Goal: Obtain resource: Download file/media

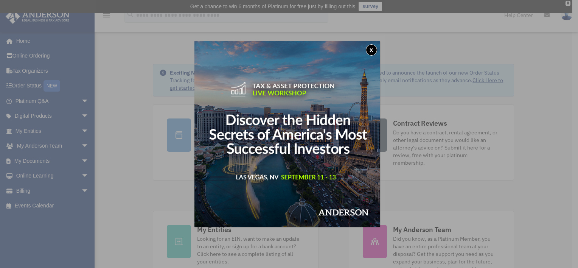
click at [371, 48] on button "x" at bounding box center [371, 49] width 11 height 11
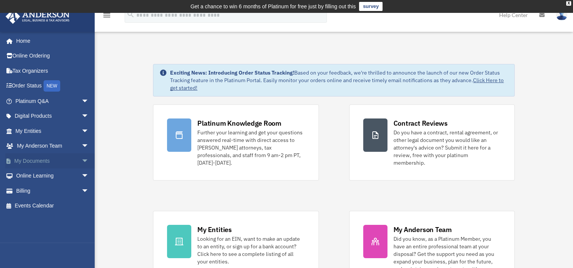
click at [81, 160] on span "arrow_drop_down" at bounding box center [88, 161] width 15 height 16
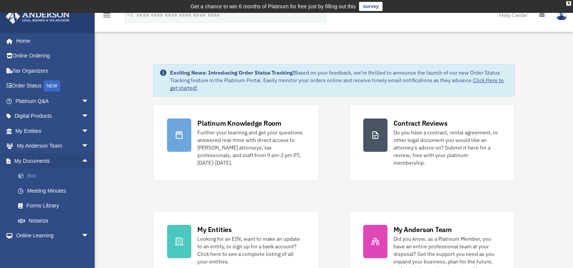
click at [36, 176] on link "Box" at bounding box center [56, 175] width 90 height 15
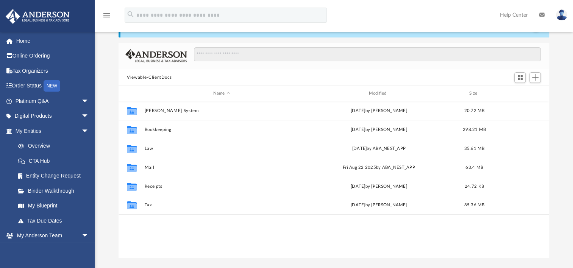
scroll to position [44, 0]
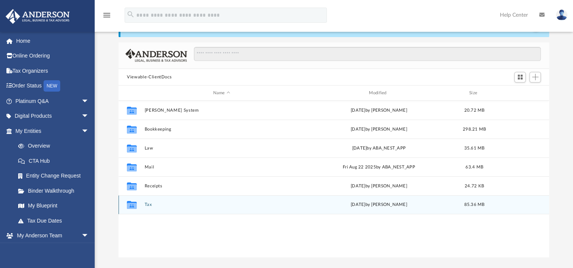
click at [149, 207] on div "Collaborated Folder Tax Tue Jul 15 2025 by Alex Price 85.36 MB" at bounding box center [333, 204] width 430 height 19
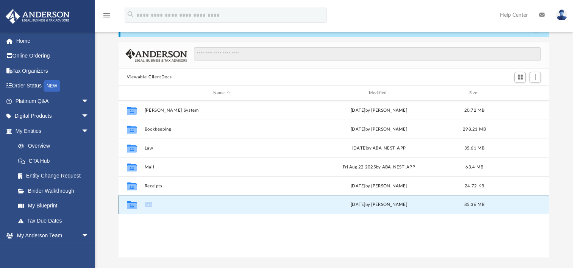
click at [149, 207] on div "Collaborated Folder Tax Tue Jul 15 2025 by Alex Price 85.36 MB" at bounding box center [333, 204] width 430 height 19
drag, startPoint x: 149, startPoint y: 207, endPoint x: 167, endPoint y: 235, distance: 33.3
click at [167, 235] on div "Collaborated Folder Anderson System Thu Mar 28 2024 by Kelly Butterfield 20.72 …" at bounding box center [333, 179] width 430 height 157
click at [132, 203] on icon "grid" at bounding box center [132, 206] width 10 height 6
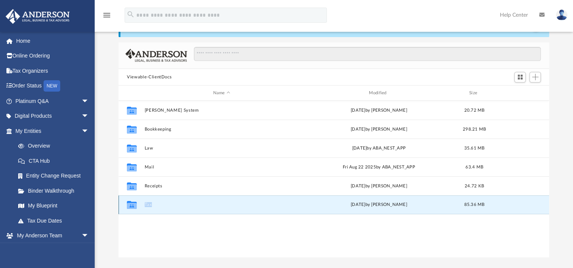
drag, startPoint x: 132, startPoint y: 203, endPoint x: 151, endPoint y: 204, distance: 19.0
click at [151, 204] on button "Tax" at bounding box center [222, 204] width 154 height 5
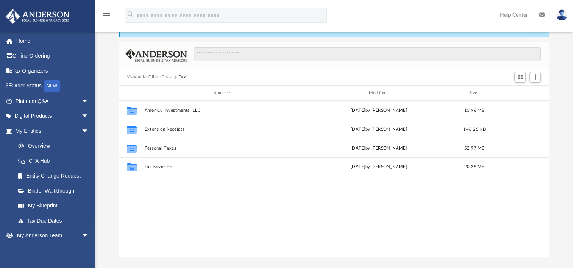
click at [243, 223] on div "Collaborated Folder AmeriCu Investments, LLC Mon Jul 7 2025 by Steve Cosner 11.…" at bounding box center [333, 179] width 430 height 157
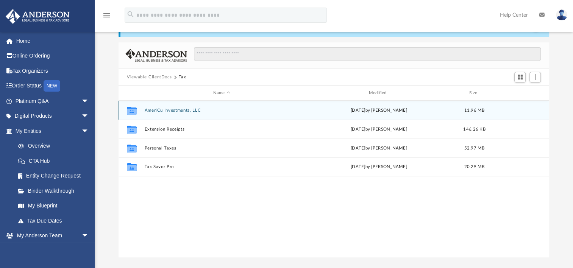
click at [171, 109] on button "AmeriCu Investments, LLC" at bounding box center [222, 110] width 154 height 5
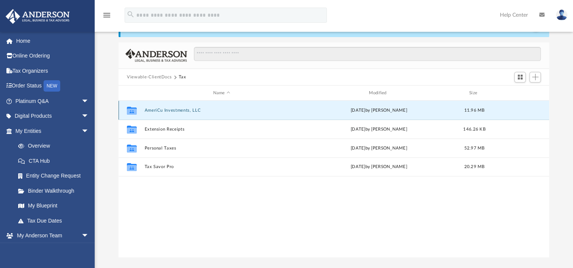
click at [171, 109] on button "AmeriCu Investments, LLC" at bounding box center [222, 110] width 154 height 5
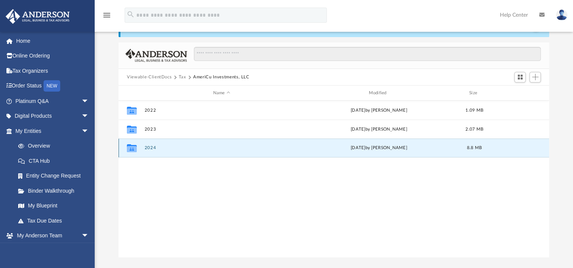
click at [150, 147] on button "2024" at bounding box center [222, 147] width 154 height 5
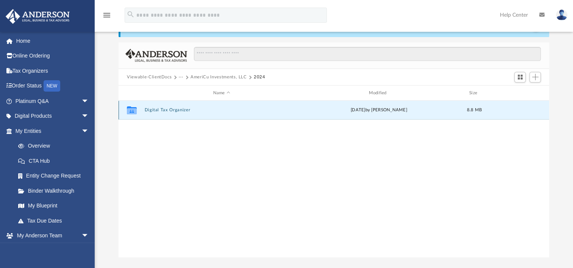
click at [162, 110] on button "Digital Tax Organizer" at bounding box center [222, 109] width 154 height 5
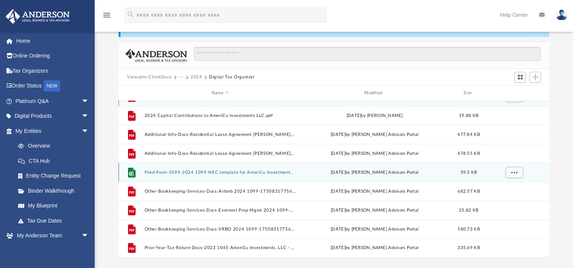
scroll to position [0, 0]
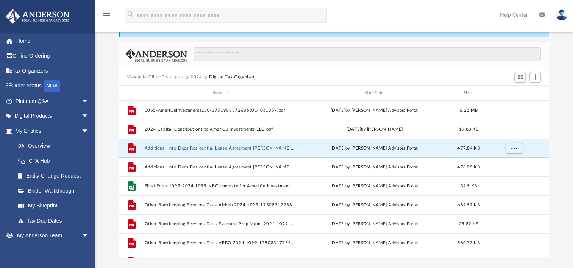
click at [234, 146] on button "Additional-Info-Docs-Residential Lease Agreement Cosner-Campos__AmeriCu Florida…" at bounding box center [220, 148] width 151 height 5
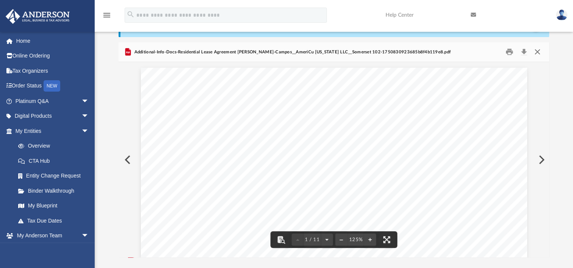
click at [537, 50] on button "Close" at bounding box center [537, 52] width 14 height 12
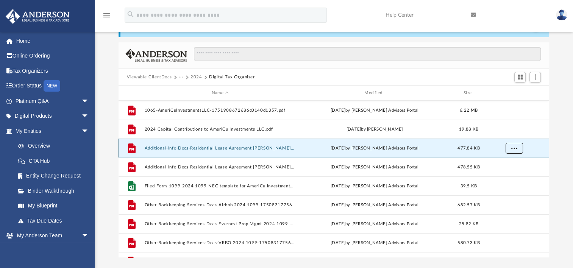
click at [515, 148] on span "More options" at bounding box center [514, 148] width 6 height 4
drag, startPoint x: 256, startPoint y: 149, endPoint x: 230, endPoint y: 77, distance: 76.0
click at [230, 77] on button "Digital Tax Organizer" at bounding box center [232, 77] width 46 height 7
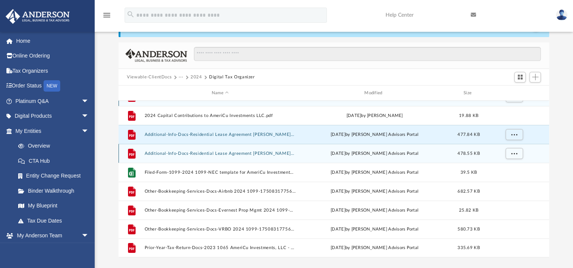
scroll to position [44, 0]
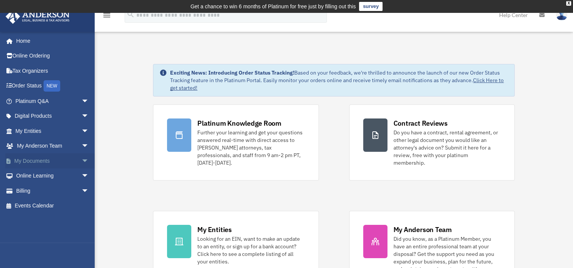
click at [81, 161] on span "arrow_drop_down" at bounding box center [88, 161] width 15 height 16
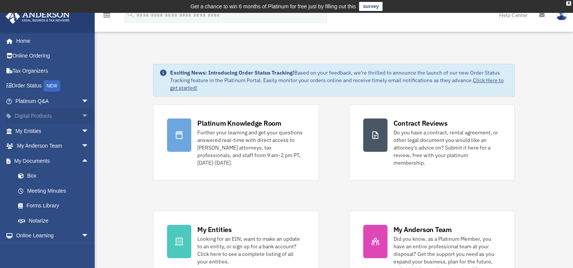
click at [81, 115] on span "arrow_drop_down" at bounding box center [88, 117] width 15 height 16
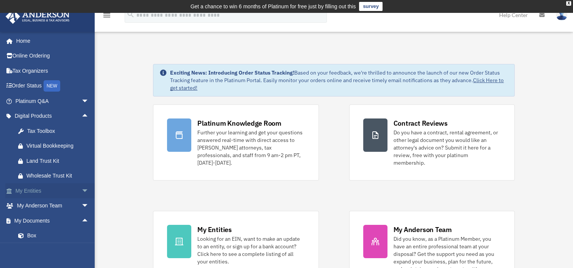
click at [81, 189] on span "arrow_drop_down" at bounding box center [88, 191] width 15 height 16
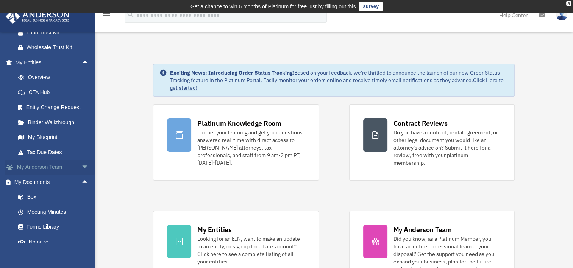
scroll to position [144, 0]
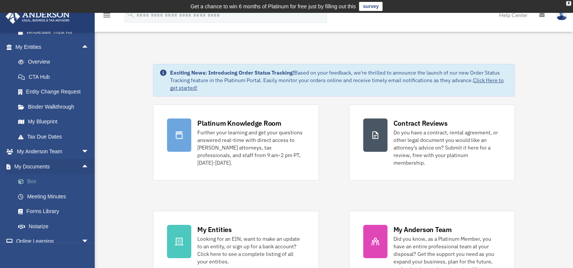
click at [30, 180] on link "Box" at bounding box center [56, 181] width 90 height 15
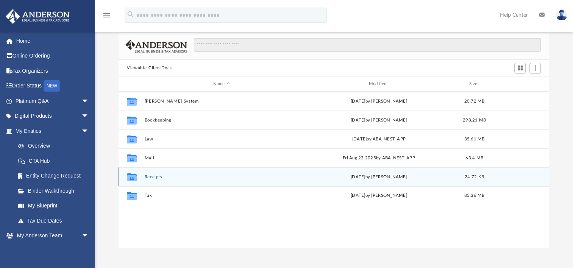
scroll to position [54, 0]
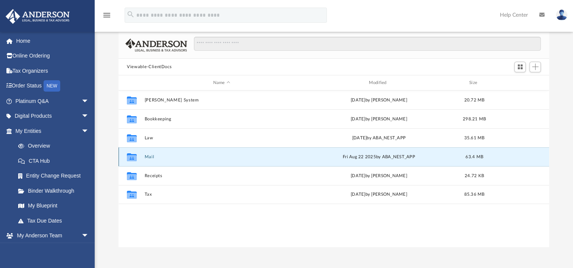
click at [150, 155] on button "Mail" at bounding box center [222, 156] width 154 height 5
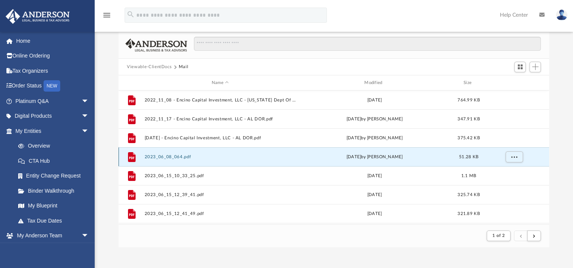
click at [150, 155] on button "2023_06_08_064.pdf" at bounding box center [220, 156] width 151 height 5
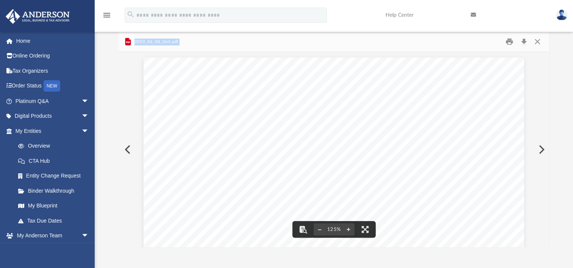
scroll to position [0, 0]
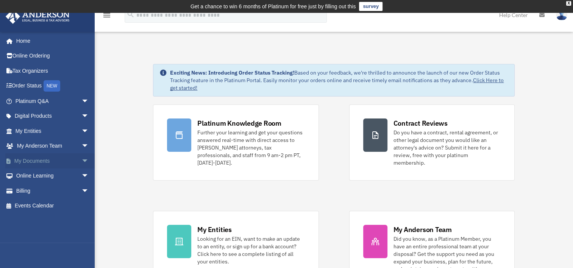
click at [81, 160] on span "arrow_drop_down" at bounding box center [88, 161] width 15 height 16
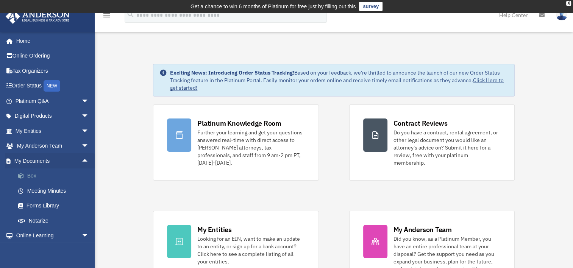
click at [37, 177] on link "Box" at bounding box center [56, 175] width 90 height 15
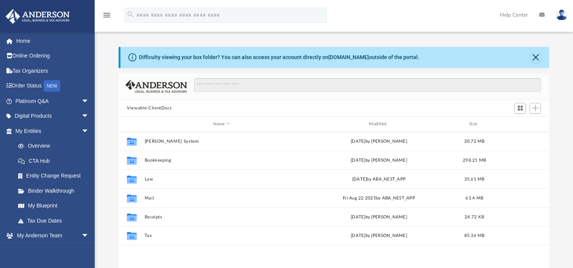
scroll to position [166, 424]
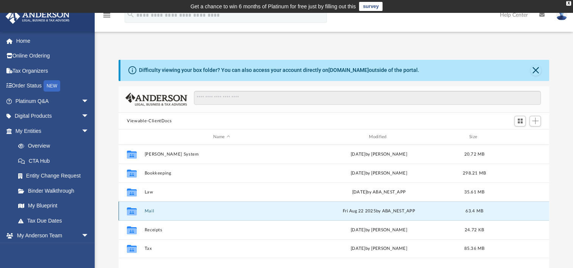
click at [146, 210] on button "Mail" at bounding box center [222, 211] width 154 height 5
click at [568, 2] on div "X" at bounding box center [568, 3] width 5 height 5
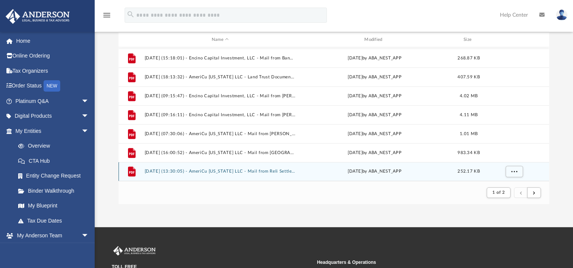
scroll to position [86, 0]
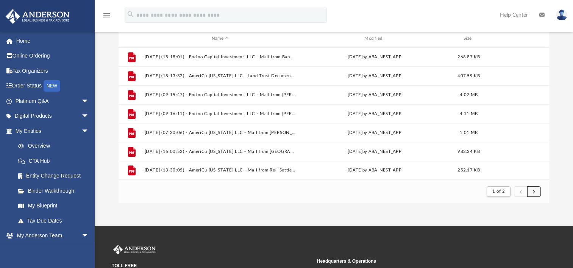
click at [533, 192] on span "submit" at bounding box center [534, 191] width 2 height 4
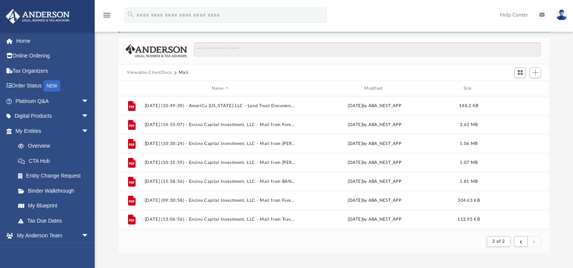
scroll to position [35, 0]
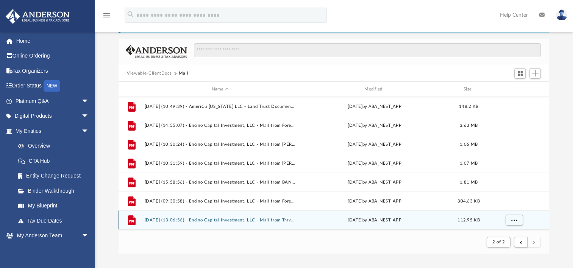
click at [200, 218] on button "[DATE] (13:06:56) - Encino Capital Investment, LLC - Mail from Travelers Person…" at bounding box center [220, 220] width 151 height 5
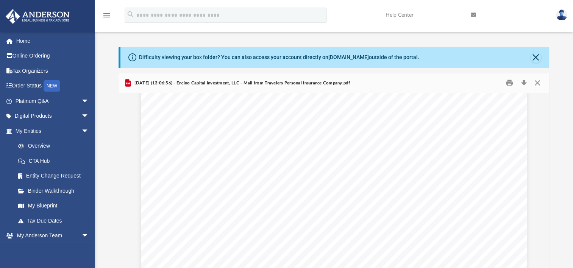
scroll to position [209, 0]
